Goal: Information Seeking & Learning: Learn about a topic

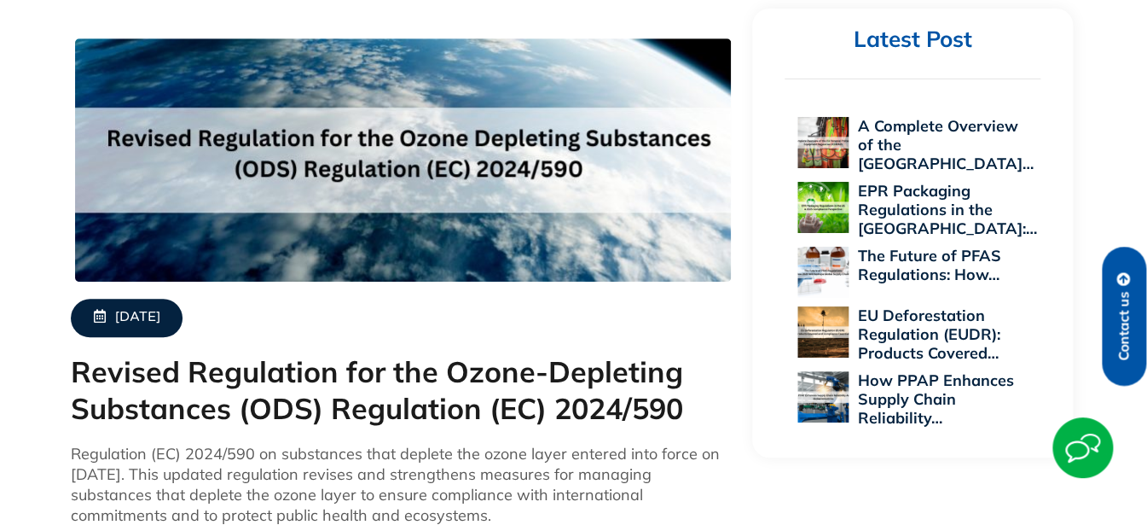
scroll to position [682, 0]
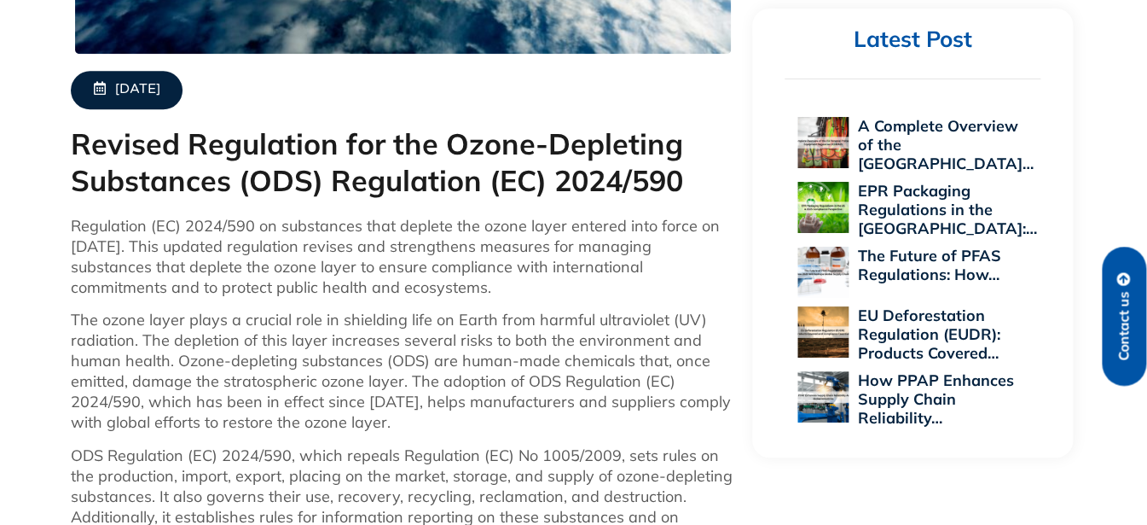
click at [323, 293] on p "Regulation (EC) 2024/590 on substances that deplete the ozone layer entered int…" at bounding box center [403, 257] width 665 height 82
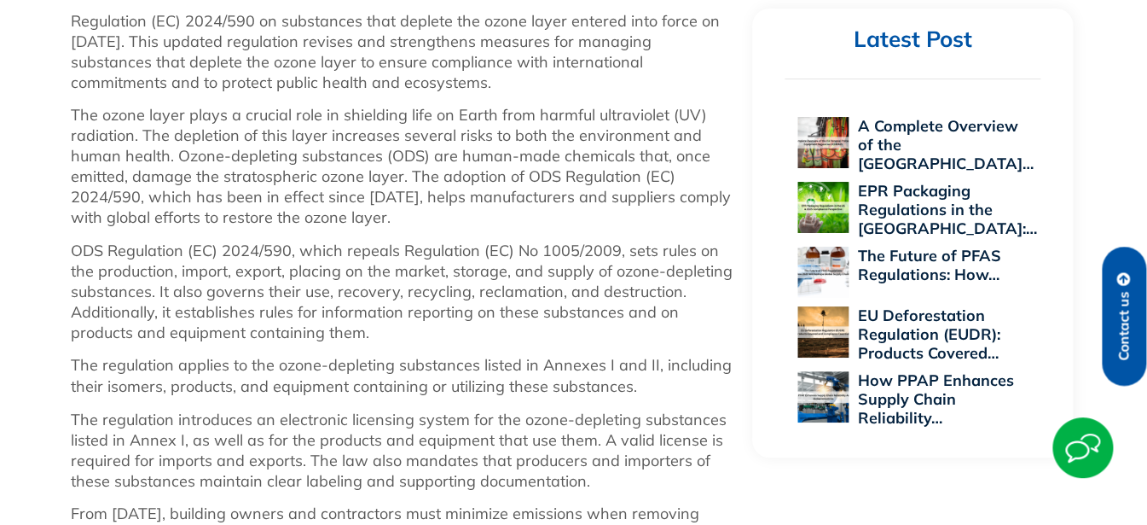
scroll to position [909, 0]
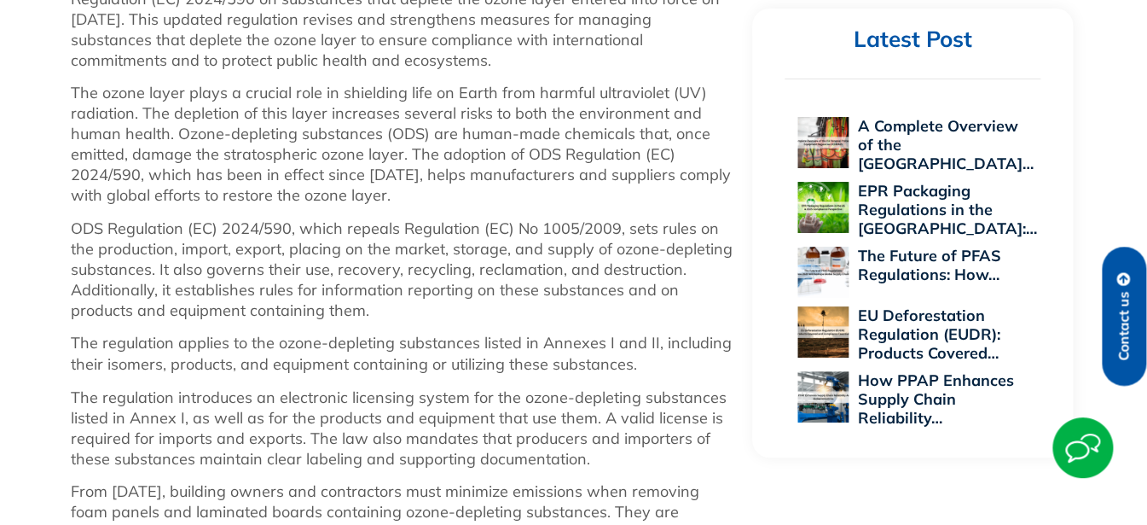
click at [442, 251] on p "ODS Regulation (EC) 2024/590, which repeals Regulation (EC) No 1005/2009, sets …" at bounding box center [403, 269] width 665 height 102
drag, startPoint x: 457, startPoint y: 241, endPoint x: 447, endPoint y: 241, distance: 10.3
click at [455, 241] on p "ODS Regulation (EC) 2024/590, which repeals Regulation (EC) No 1005/2009, sets …" at bounding box center [403, 269] width 665 height 102
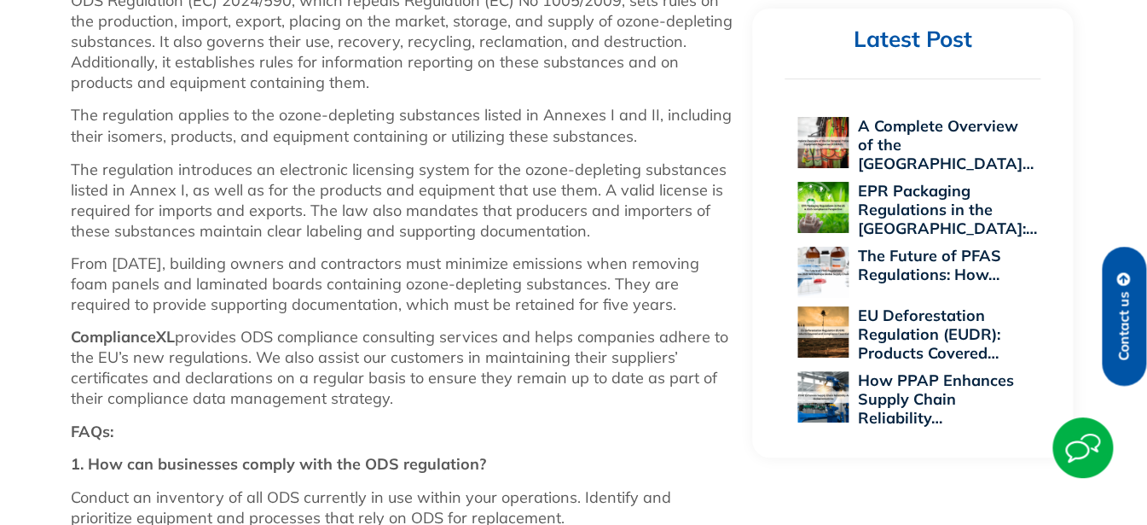
scroll to position [1365, 0]
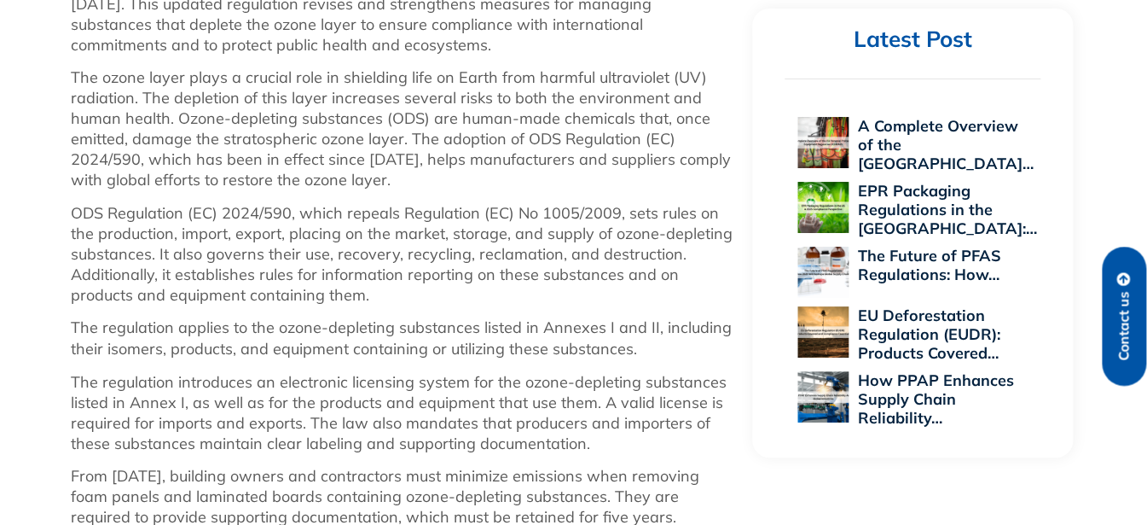
scroll to position [970, 0]
